Goal: Transaction & Acquisition: Purchase product/service

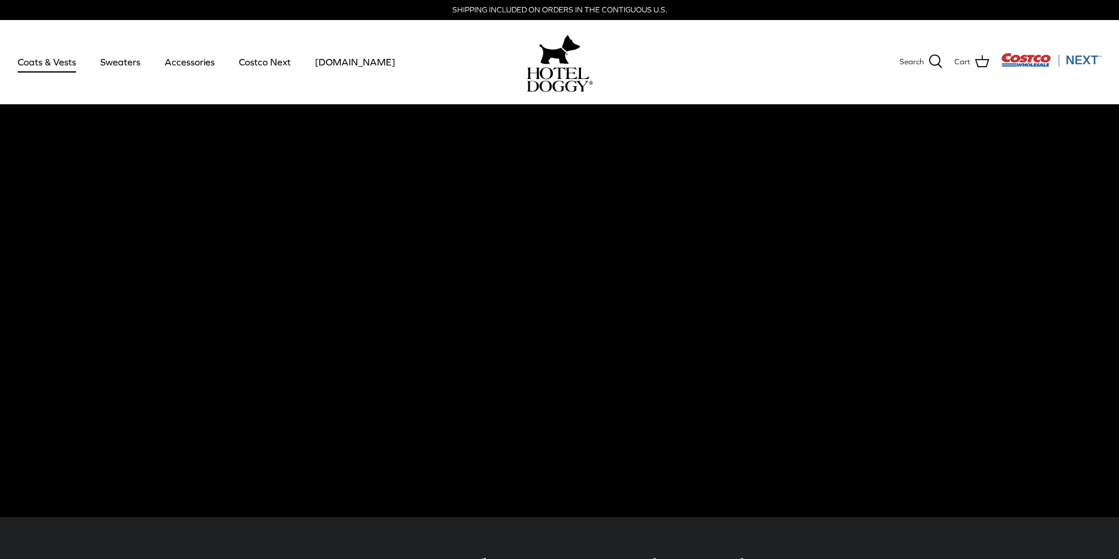
click at [51, 63] on link "Coats & Vests" at bounding box center [47, 62] width 80 height 40
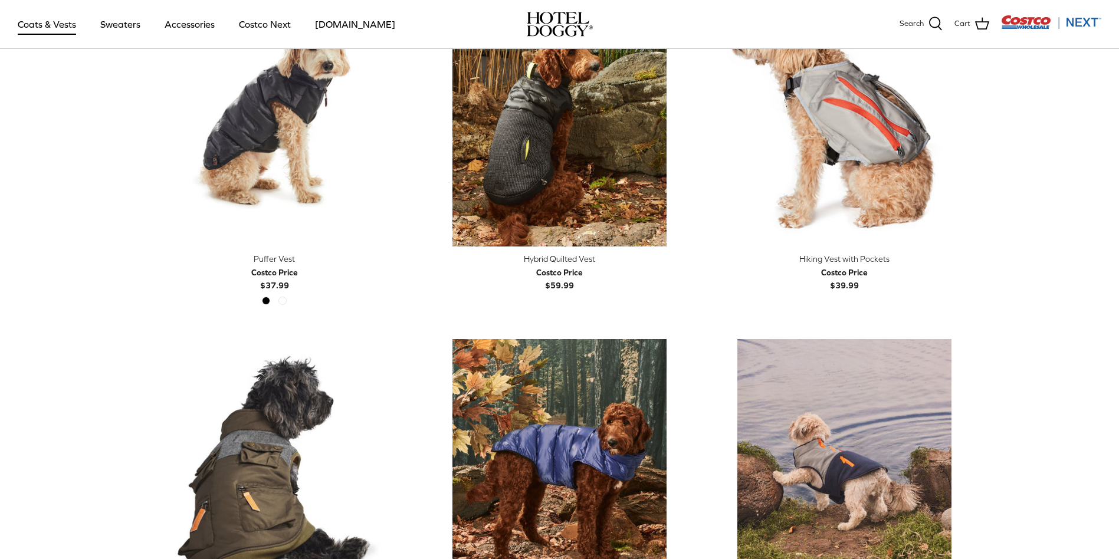
scroll to position [2242, 0]
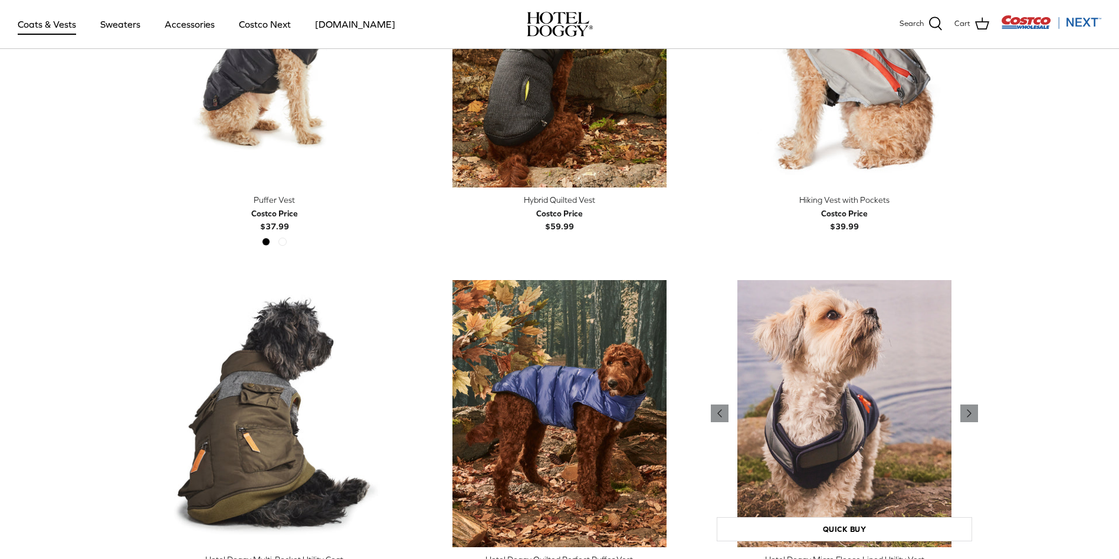
click at [843, 409] on img "Hotel Doggy Micro Fleece Lined Utility Vest" at bounding box center [844, 413] width 267 height 267
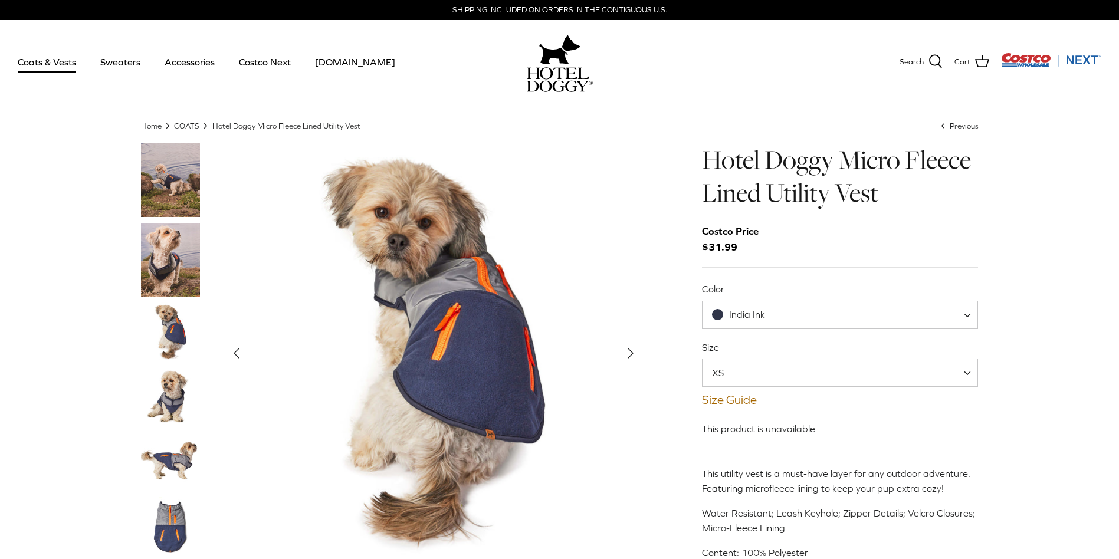
click at [173, 330] on img "Thumbnail Link" at bounding box center [170, 332] width 59 height 59
click at [169, 398] on img "Thumbnail Link" at bounding box center [170, 397] width 59 height 59
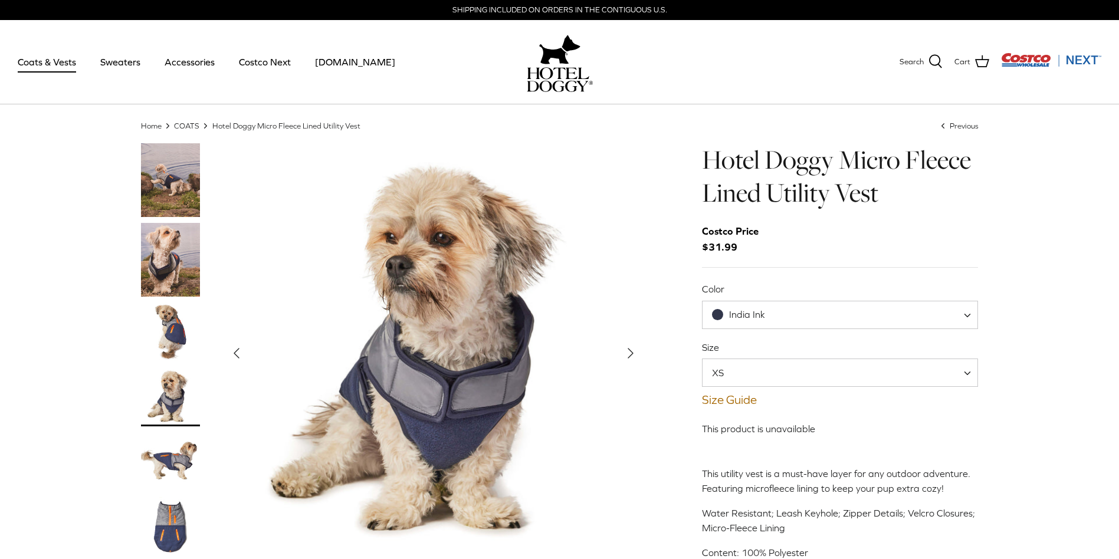
click at [165, 457] on img "Thumbnail Link" at bounding box center [170, 461] width 59 height 59
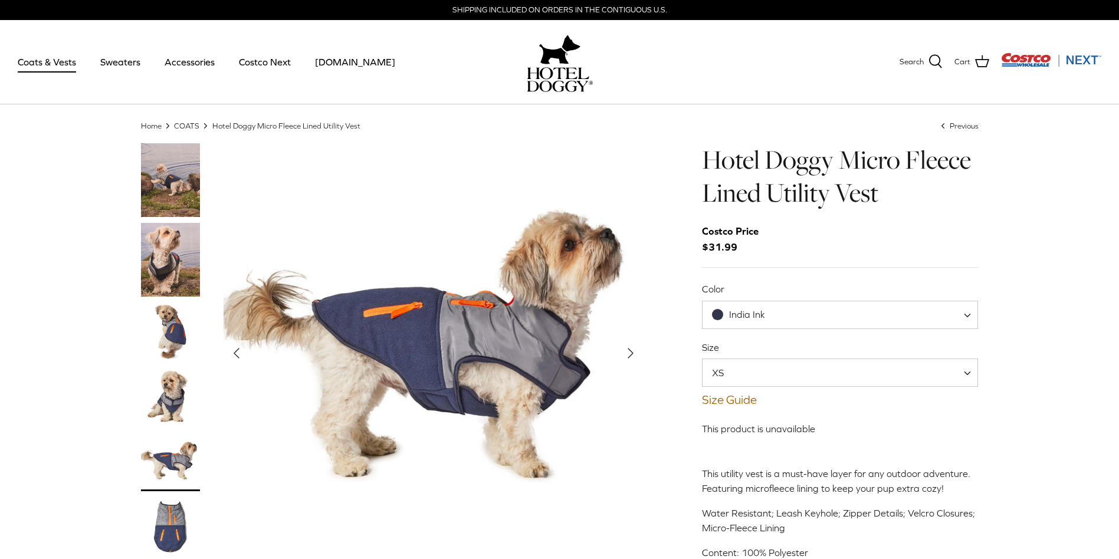
click at [170, 515] on img "Thumbnail Link" at bounding box center [170, 526] width 59 height 59
